Goal: Transaction & Acquisition: Obtain resource

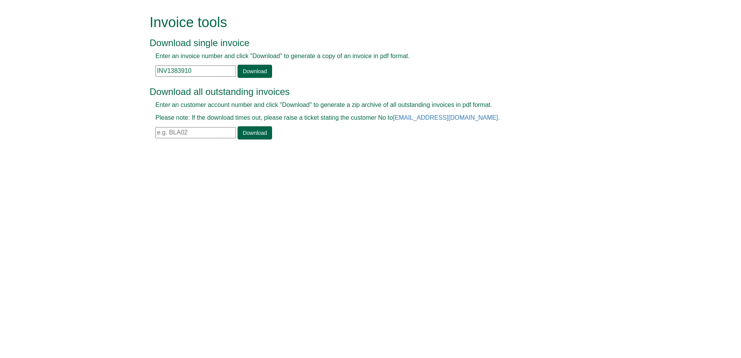
drag, startPoint x: 0, startPoint y: 0, endPoint x: 190, endPoint y: 66, distance: 201.3
click at [190, 66] on div "Enter an invoice number and click "Download" to generate a copy of an invoice i…" at bounding box center [362, 65] width 424 height 26
click at [200, 77] on div "Enter an invoice number and click "Download" to generate a copy of an invoice i…" at bounding box center [362, 65] width 424 height 26
drag, startPoint x: 203, startPoint y: 69, endPoint x: 124, endPoint y: 69, distance: 79.0
click at [124, 69] on form "Invoice tools Download single invoice Enter an invoice number and click "Downlo…" at bounding box center [370, 78] width 741 height 156
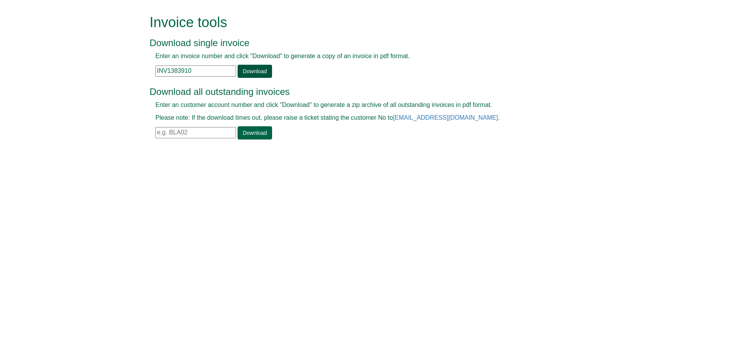
paste input "406332"
click at [248, 72] on link "Download" at bounding box center [254, 71] width 34 height 13
drag, startPoint x: 194, startPoint y: 71, endPoint x: 158, endPoint y: 72, distance: 36.8
click at [158, 72] on input "INV1406332" at bounding box center [195, 70] width 81 height 11
paste input "50"
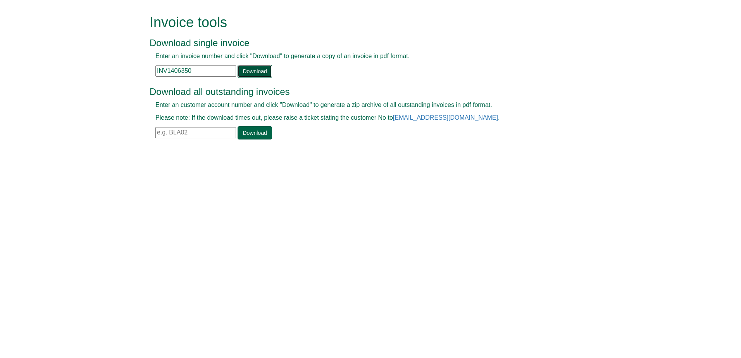
click at [240, 72] on link "Download" at bounding box center [254, 71] width 34 height 13
drag, startPoint x: 192, startPoint y: 67, endPoint x: 128, endPoint y: 67, distance: 63.9
click at [128, 67] on form "Invoice tools Download single invoice Enter an invoice number and click "Downlo…" at bounding box center [370, 78] width 741 height 156
paste input "54"
click at [243, 75] on link "Download" at bounding box center [254, 71] width 34 height 13
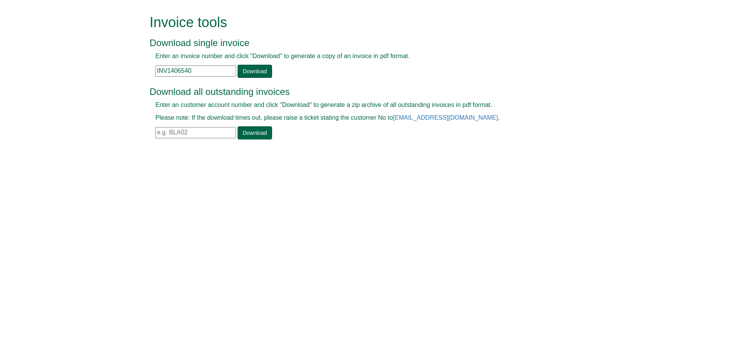
drag, startPoint x: 199, startPoint y: 68, endPoint x: 115, endPoint y: 67, distance: 84.5
click at [115, 67] on form "Invoice tools Download single invoice Enter an invoice number and click "Downlo…" at bounding box center [370, 78] width 741 height 156
paste input "452"
click at [249, 72] on link "Download" at bounding box center [254, 71] width 34 height 13
drag, startPoint x: 204, startPoint y: 73, endPoint x: 139, endPoint y: 83, distance: 65.1
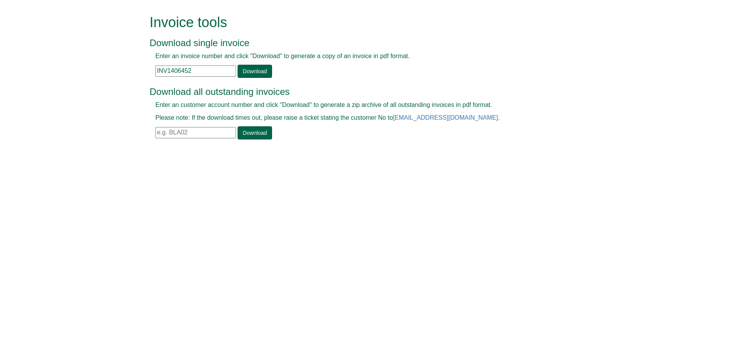
click at [139, 83] on form "Invoice tools Download single invoice Enter an invoice number and click "Downlo…" at bounding box center [370, 78] width 741 height 156
paste input "37"
click at [233, 71] on input "INV1406437" at bounding box center [195, 70] width 81 height 11
click at [253, 67] on link "Download" at bounding box center [254, 71] width 34 height 13
drag, startPoint x: 208, startPoint y: 69, endPoint x: 138, endPoint y: 75, distance: 69.6
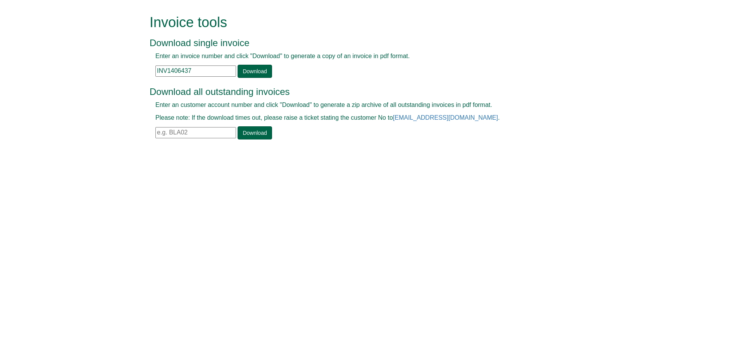
click at [138, 75] on form "Invoice tools Download single invoice Enter an invoice number and click "Downlo…" at bounding box center [370, 78] width 741 height 156
paste input "23"
type input "INV1406423"
click at [261, 67] on link "Download" at bounding box center [254, 71] width 34 height 13
